Goal: Information Seeking & Learning: Learn about a topic

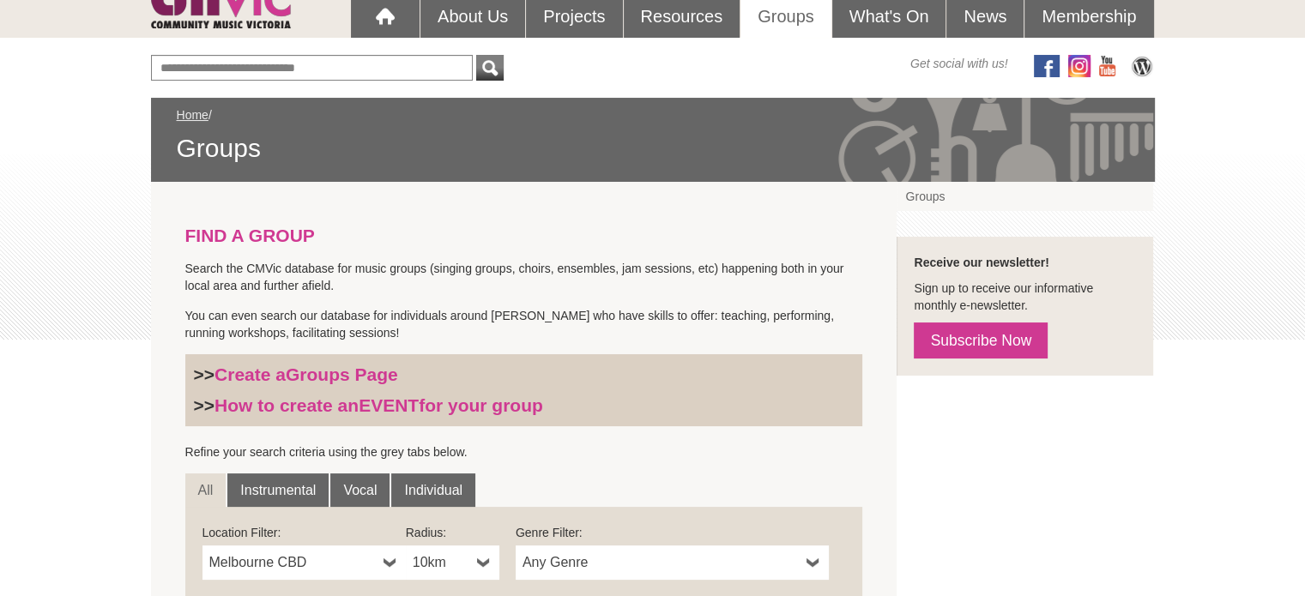
scroll to position [257, 0]
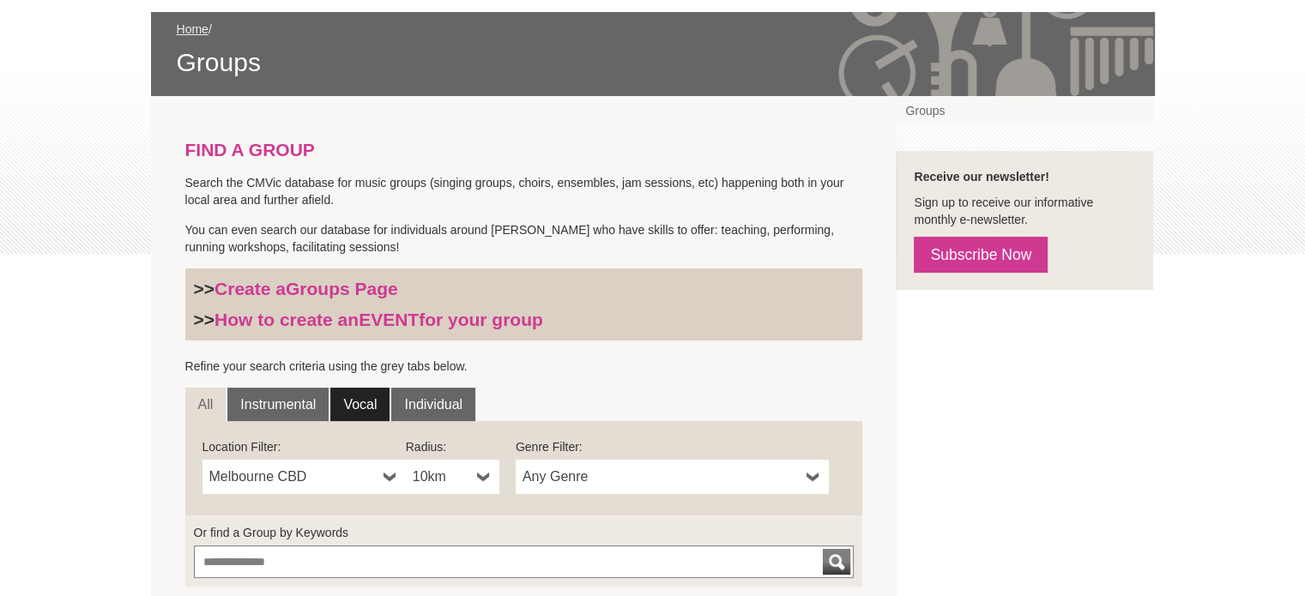
click at [357, 397] on link "Vocal" at bounding box center [359, 405] width 59 height 34
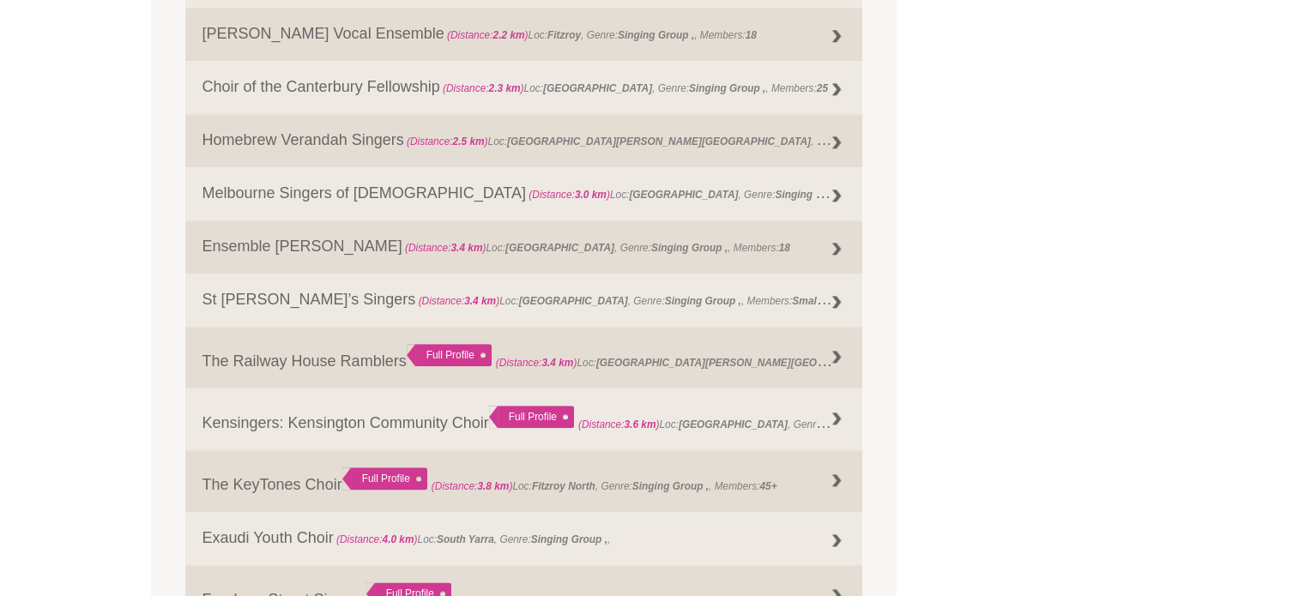
scroll to position [2059, 0]
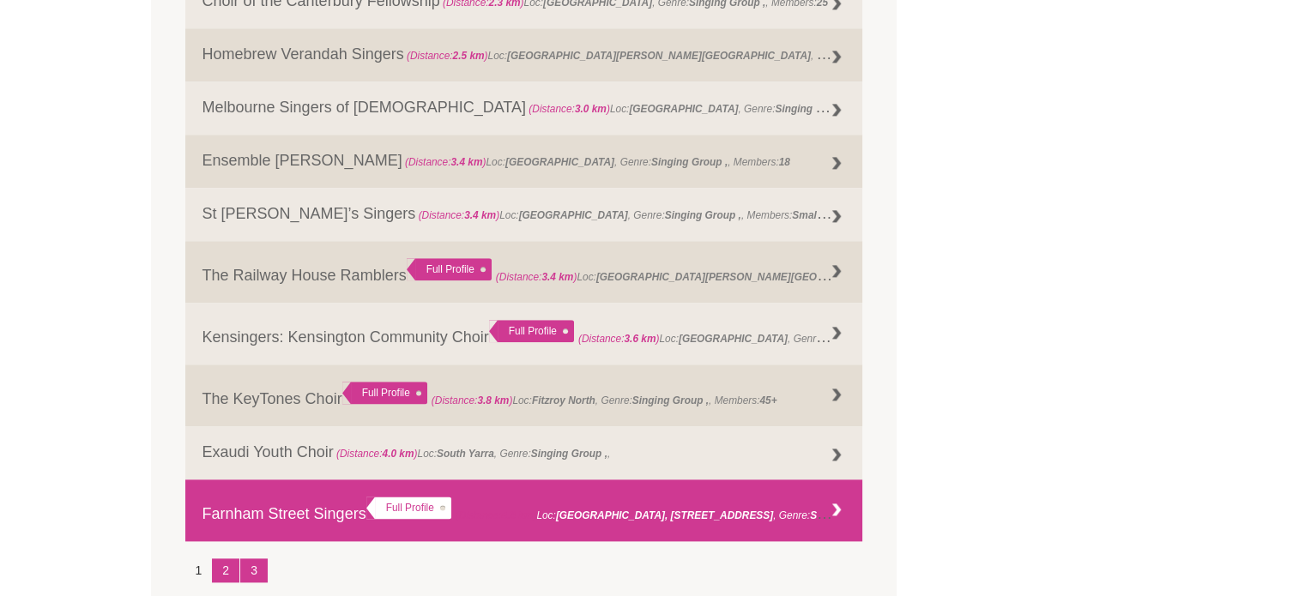
click at [832, 521] on div at bounding box center [836, 510] width 34 height 34
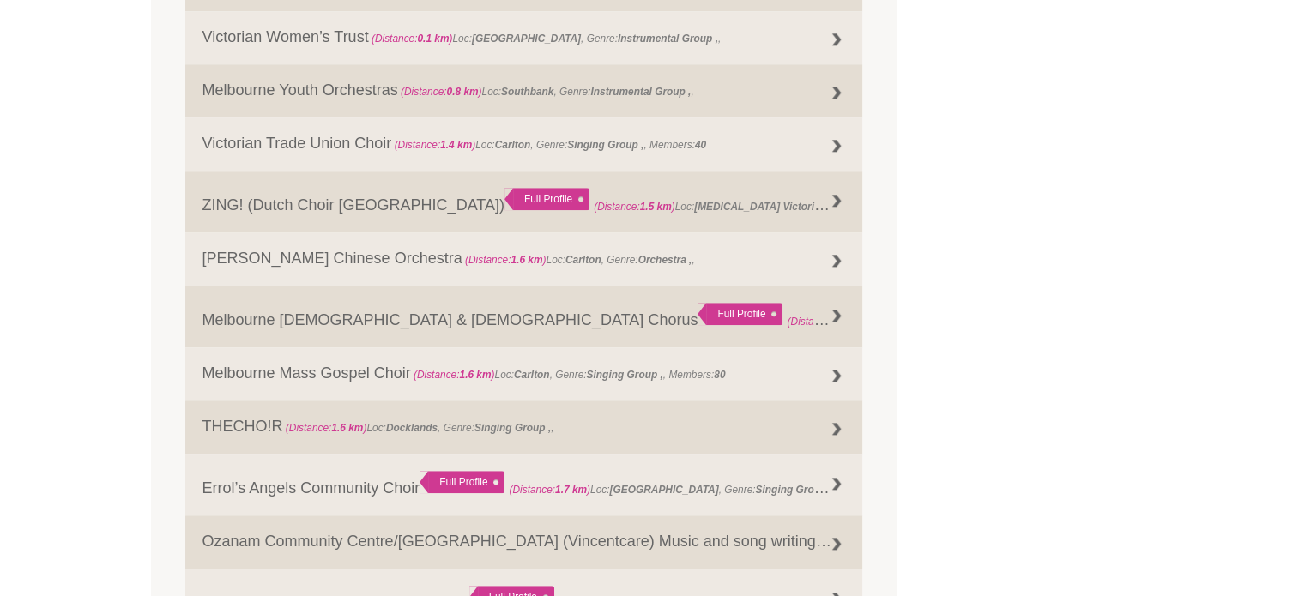
scroll to position [2119, 0]
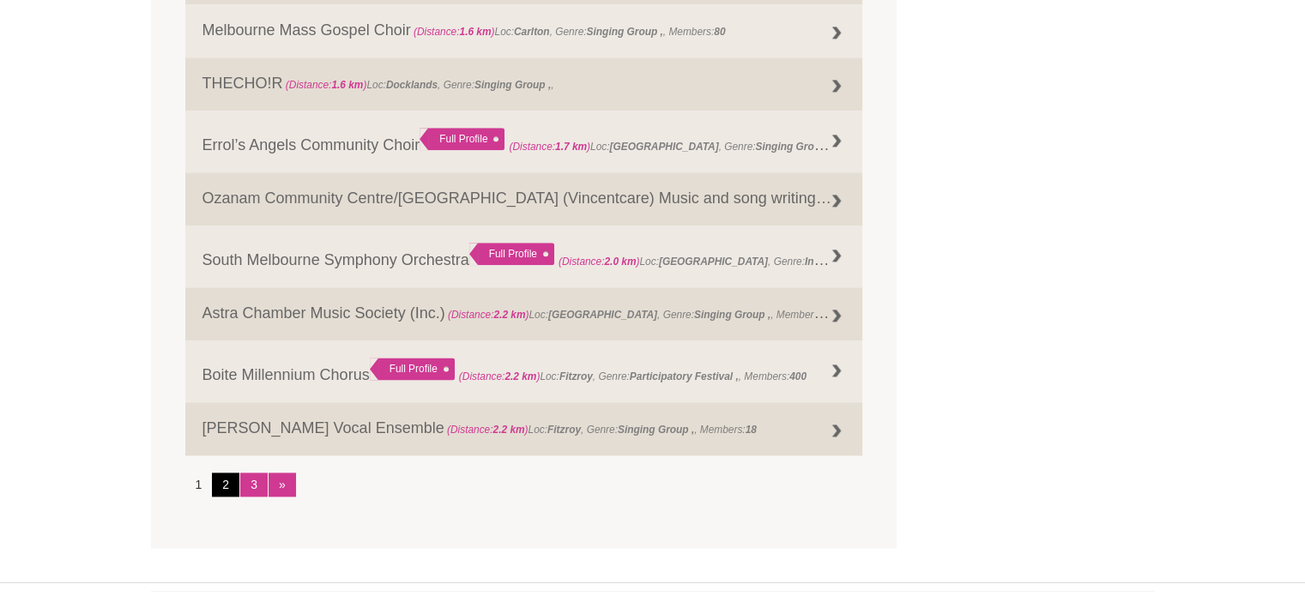
click at [219, 490] on link "2" at bounding box center [225, 485] width 27 height 24
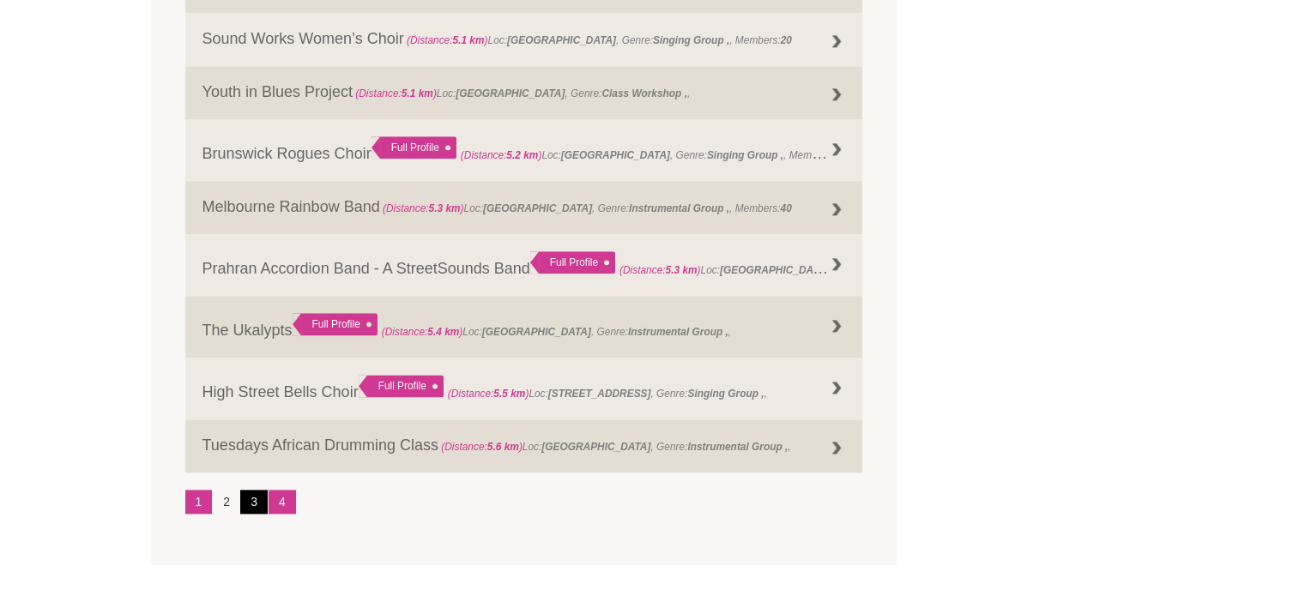
click at [250, 510] on link "3" at bounding box center [253, 502] width 27 height 24
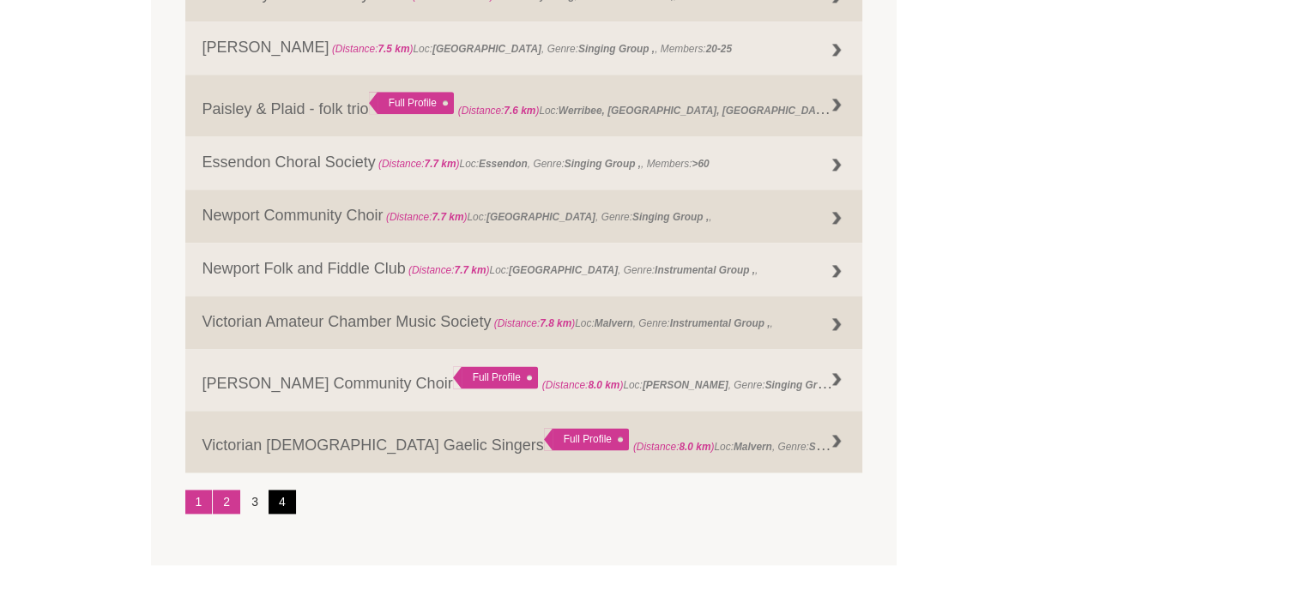
click at [279, 506] on link "4" at bounding box center [281, 502] width 27 height 24
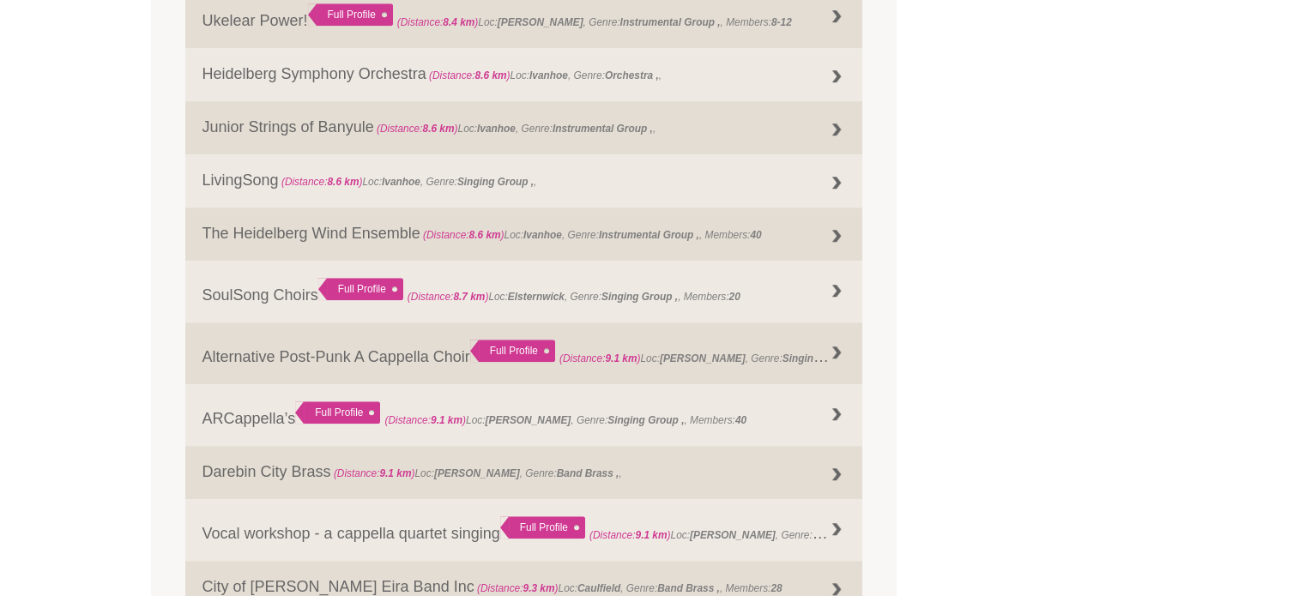
scroll to position [715, 0]
